Goal: Communication & Community: Answer question/provide support

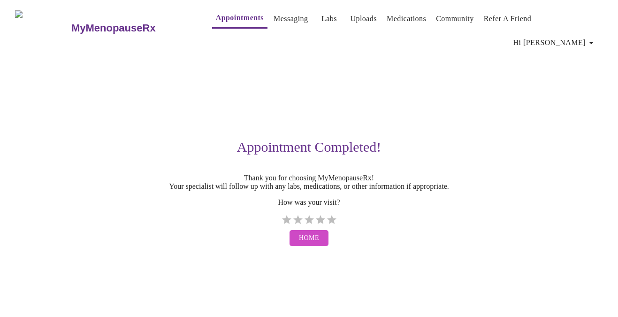
click at [71, 22] on h3 "MyMenopauseRx" at bounding box center [113, 28] width 84 height 12
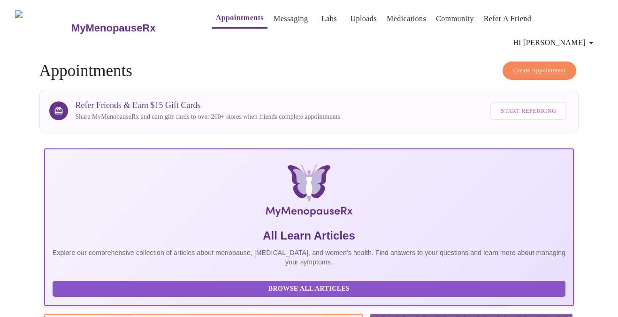
click at [274, 25] on link "Messaging" at bounding box center [291, 18] width 34 height 13
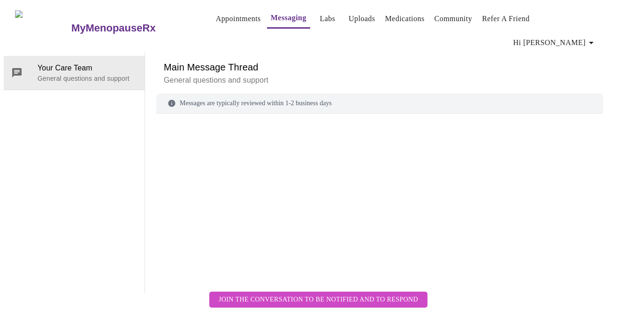
scroll to position [35, 0]
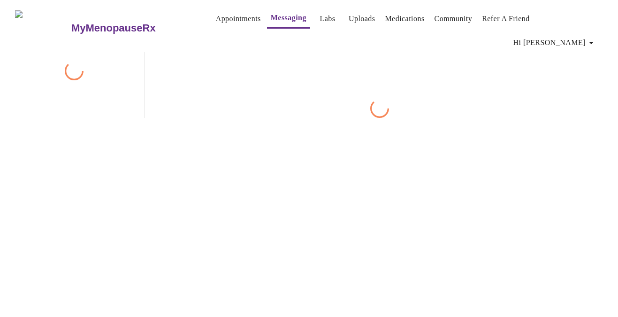
scroll to position [35, 0]
